Goal: Task Accomplishment & Management: Use online tool/utility

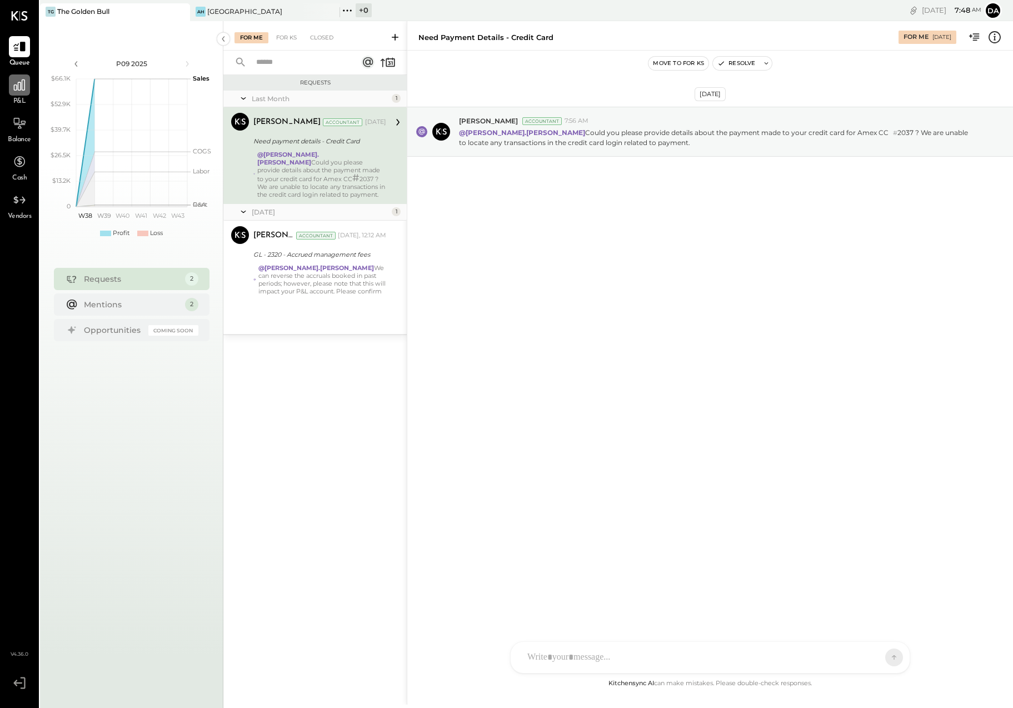
click at [22, 87] on icon at bounding box center [19, 85] width 14 height 14
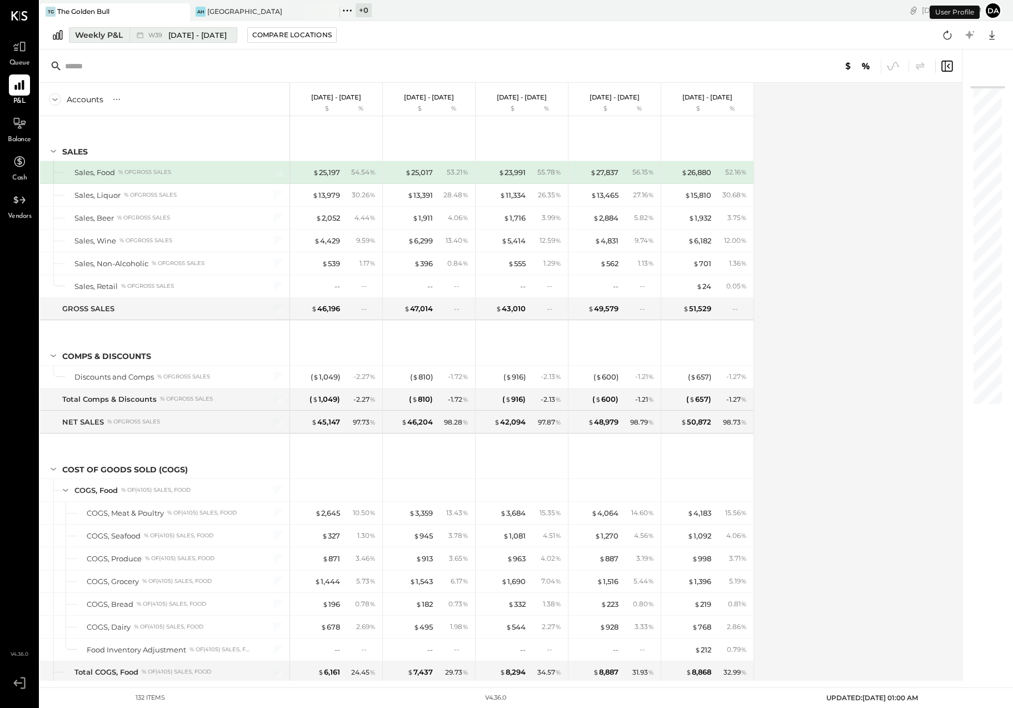
click at [90, 41] on button "Weekly P&L W39 [DATE] - [DATE]" at bounding box center [153, 35] width 168 height 16
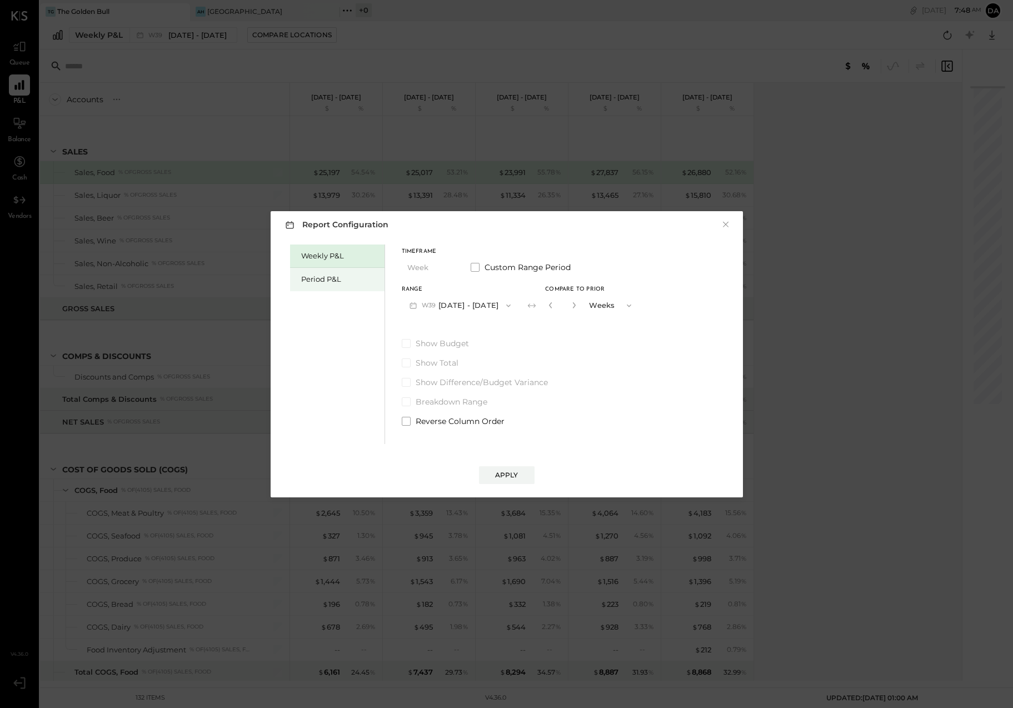
click at [305, 276] on div "Period P&L" at bounding box center [340, 279] width 78 height 11
click at [428, 306] on span "P10" at bounding box center [429, 305] width 14 height 9
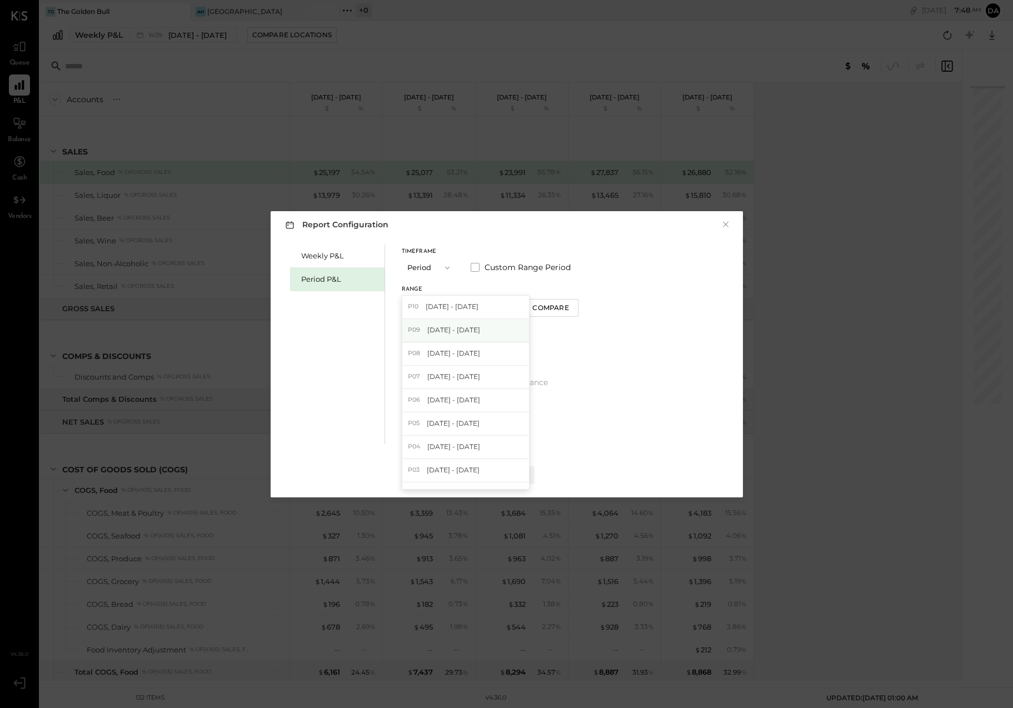
click at [429, 322] on div "P09 [DATE] - [DATE]" at bounding box center [465, 330] width 127 height 23
click at [507, 470] on div "Apply" at bounding box center [506, 474] width 23 height 9
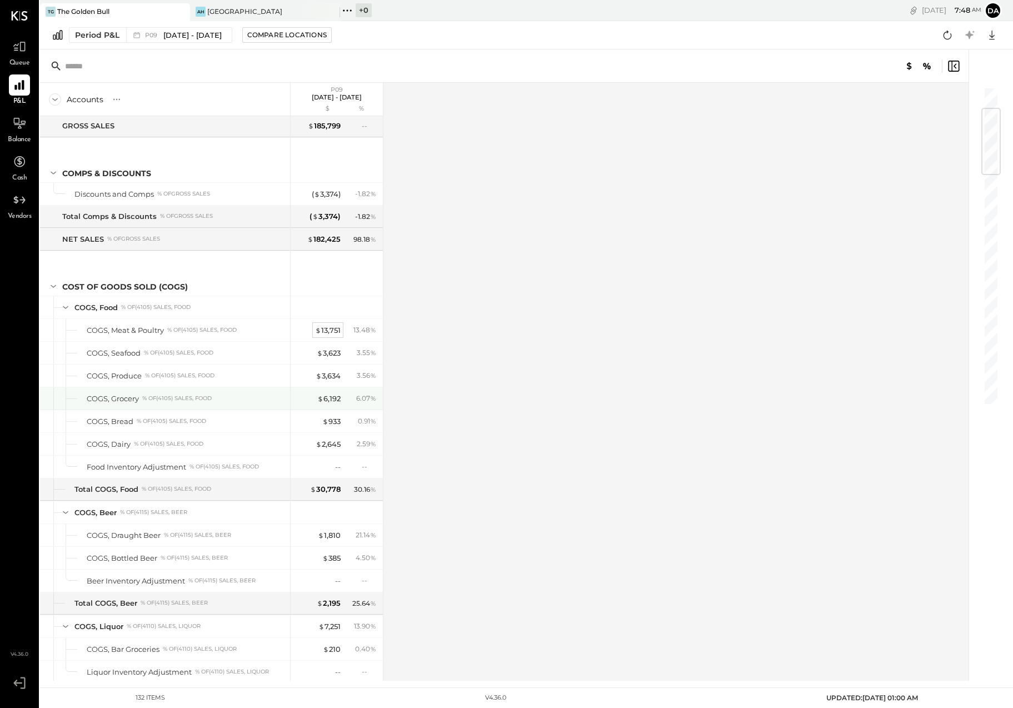
scroll to position [186, 0]
